Goal: Information Seeking & Learning: Learn about a topic

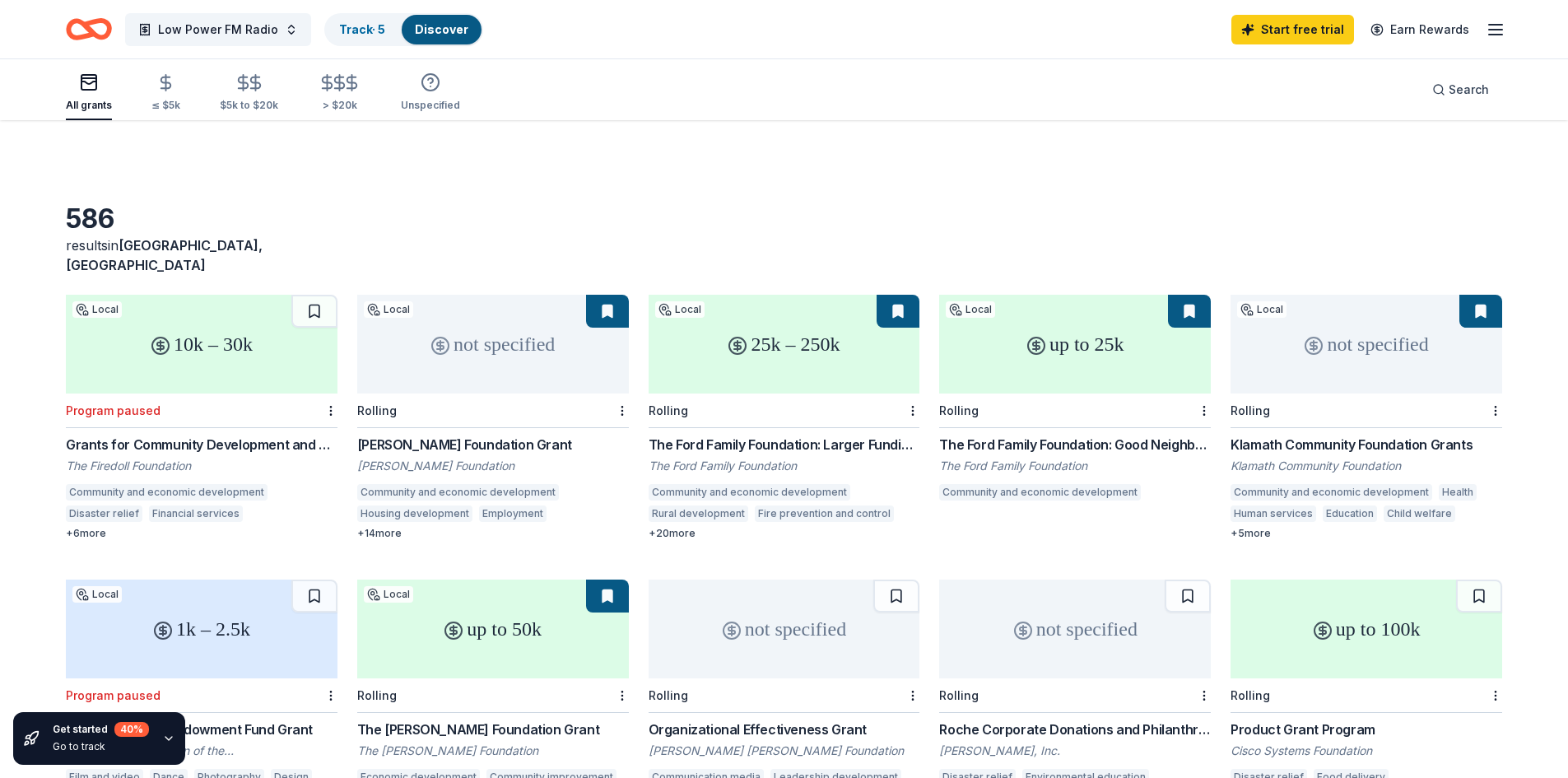
scroll to position [433, 0]
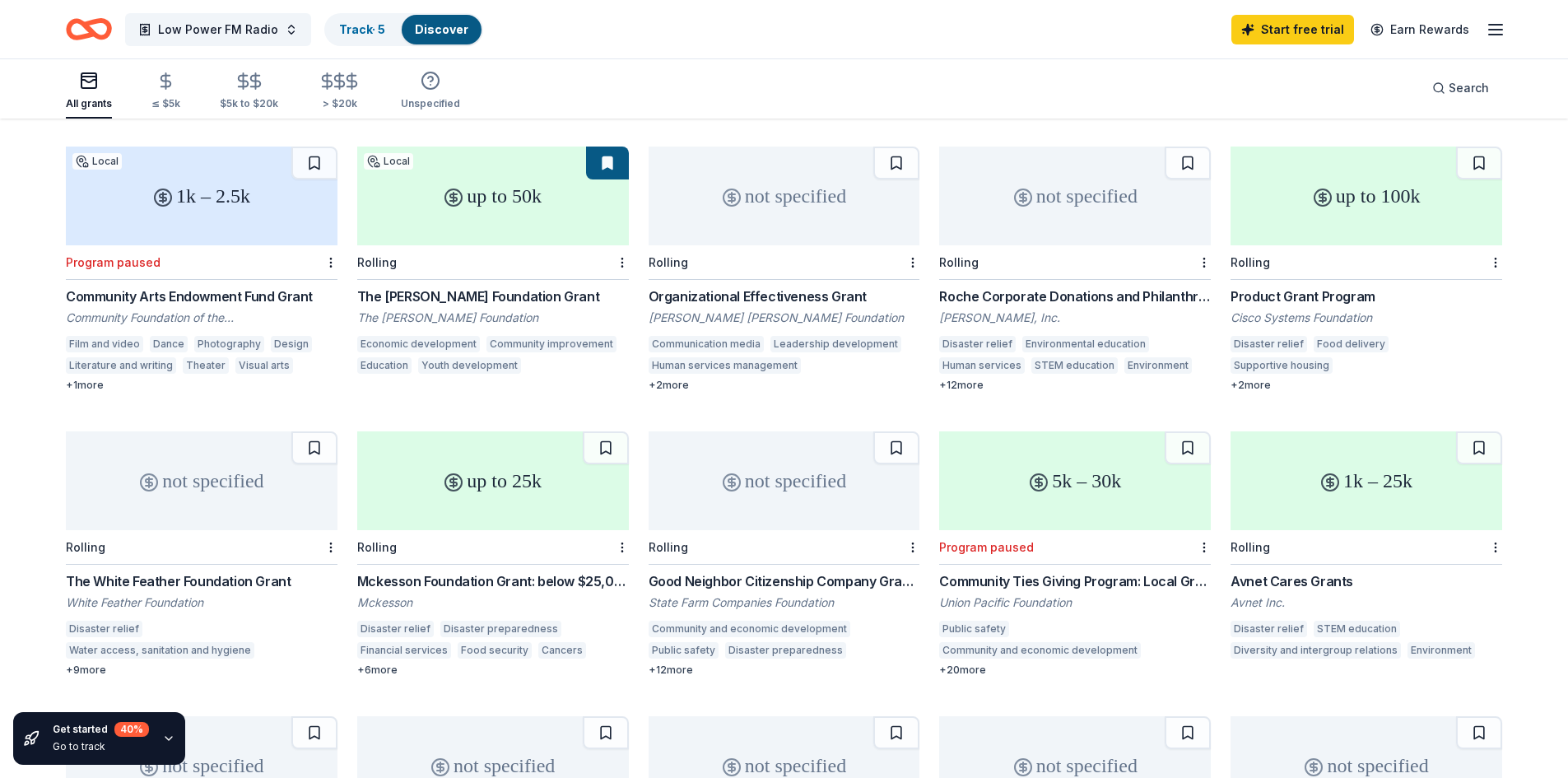
click at [482, 482] on div "up to 25k" at bounding box center [492, 481] width 271 height 99
click at [765, 483] on div "not specified" at bounding box center [784, 481] width 271 height 99
drag, startPoint x: 924, startPoint y: 567, endPoint x: 837, endPoint y: 560, distance: 87.3
click at [837, 560] on div "10k – 30k Local Program paused Grants for Community Development and Entrepreneu…" at bounding box center [784, 411] width 1436 height 1100
drag, startPoint x: 926, startPoint y: 558, endPoint x: 734, endPoint y: 552, distance: 192.1
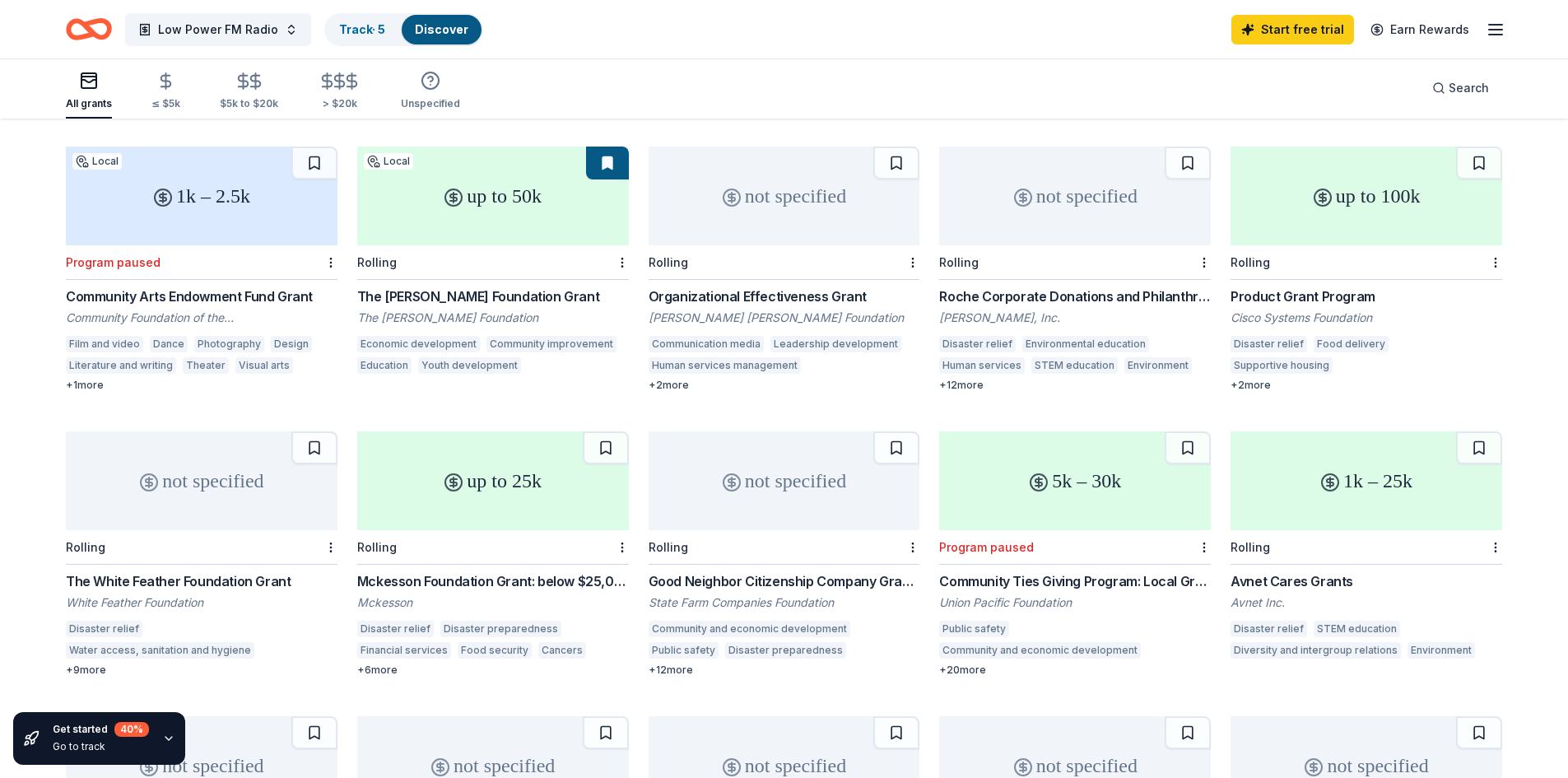
click at [734, 553] on div "10k – 30k Local Program paused Grants for Community Development and Entrepreneu…" at bounding box center [784, 411] width 1436 height 1100
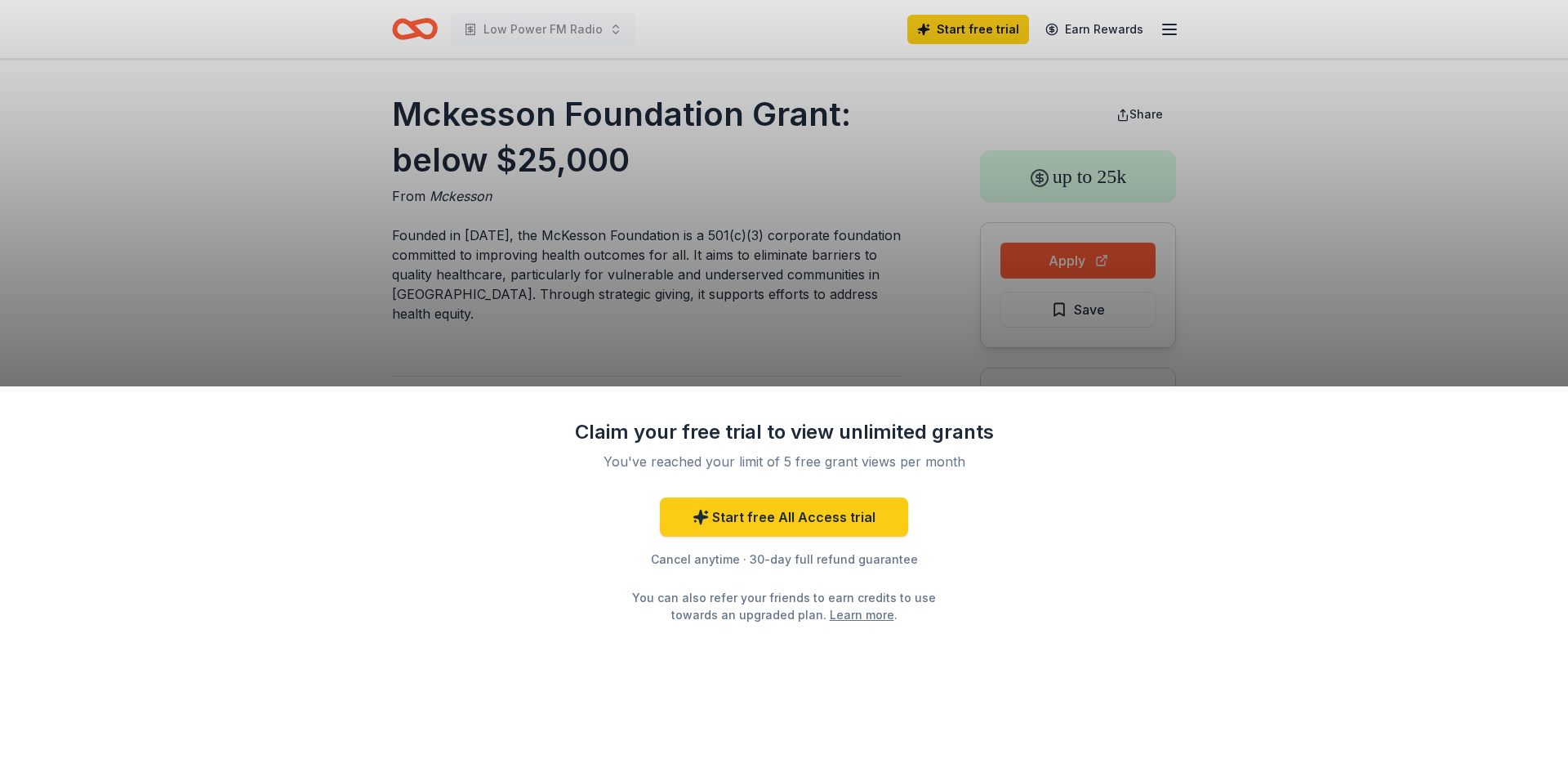
click at [793, 103] on div "Claim your free trial to view unlimited grants You've reached your limit of 5 f…" at bounding box center [784, 386] width 1568 height 772
drag, startPoint x: 848, startPoint y: 115, endPoint x: 623, endPoint y: 111, distance: 225.0
click at [623, 111] on div "Claim your free trial to view unlimited grants You've reached your limit of 5 f…" at bounding box center [784, 386] width 1568 height 772
